Goal: Browse casually

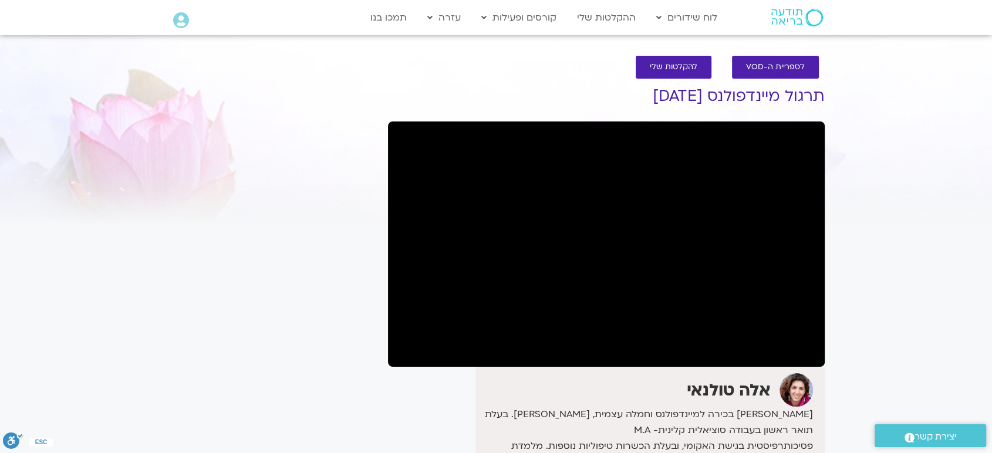
click at [320, 346] on div "It seems we can't find what you're looking for. It seems we can't find what you…" at bounding box center [271, 356] width 221 height 577
